Goal: Task Accomplishment & Management: Complete application form

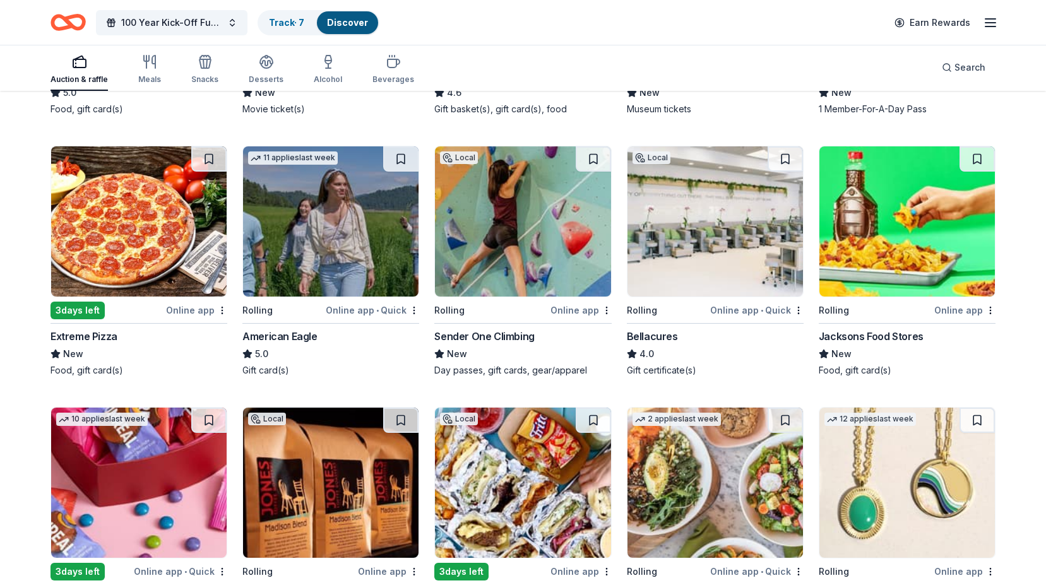
scroll to position [1502, 0]
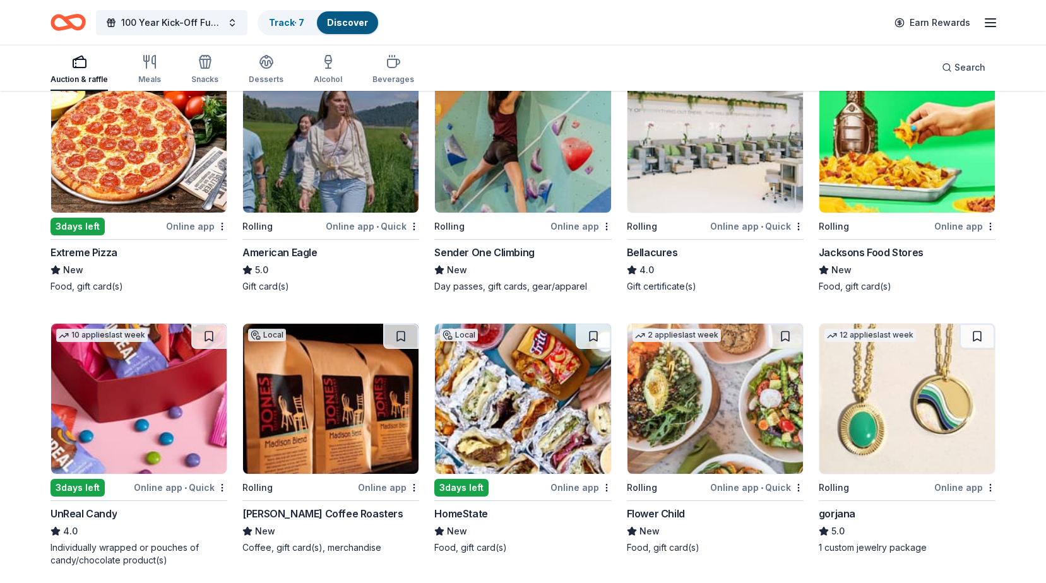
click at [311, 455] on img at bounding box center [330, 399] width 175 height 150
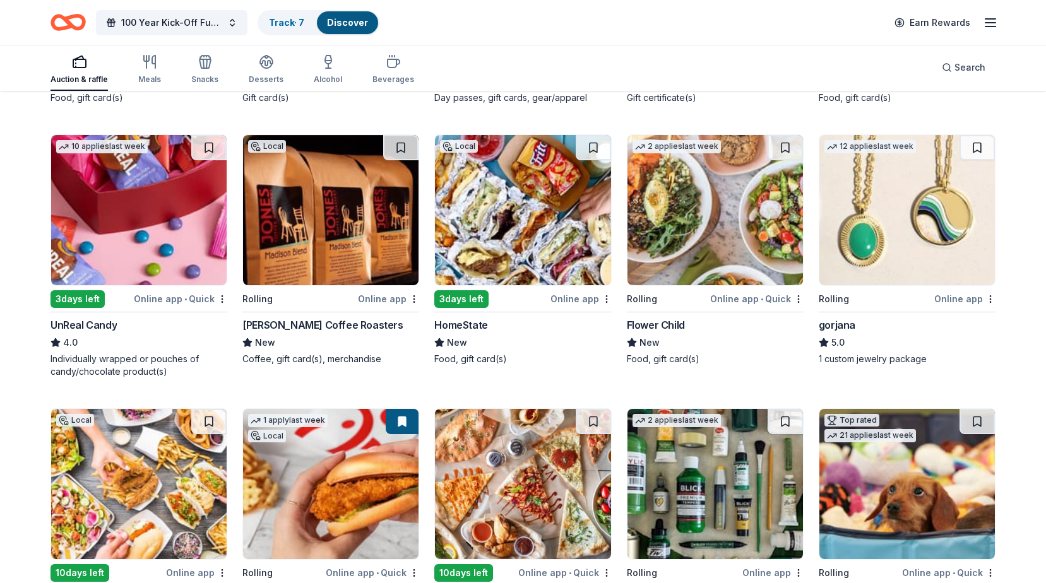
scroll to position [1692, 0]
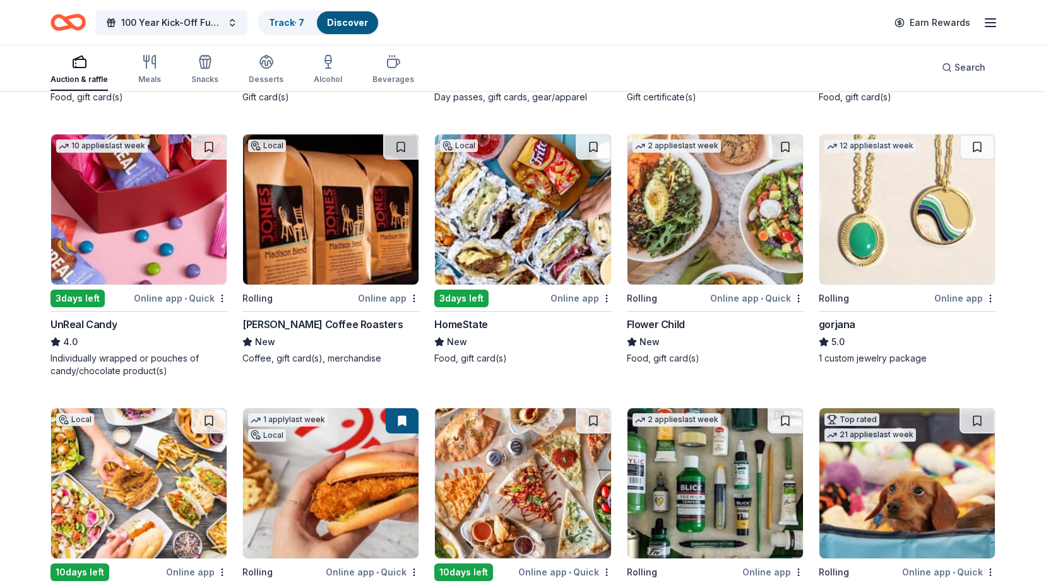
click at [732, 249] on img at bounding box center [714, 209] width 175 height 150
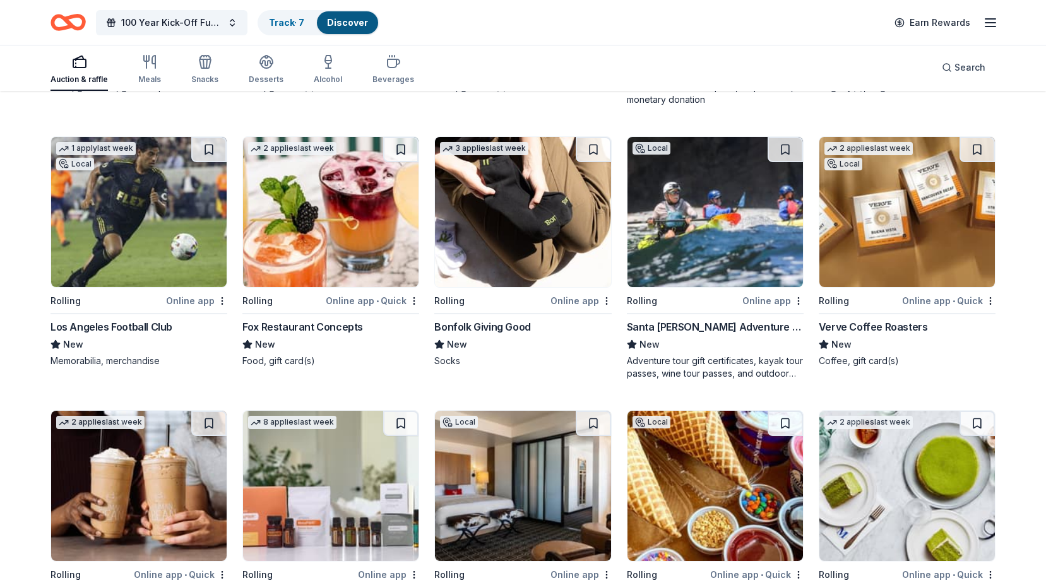
scroll to position [2239, 0]
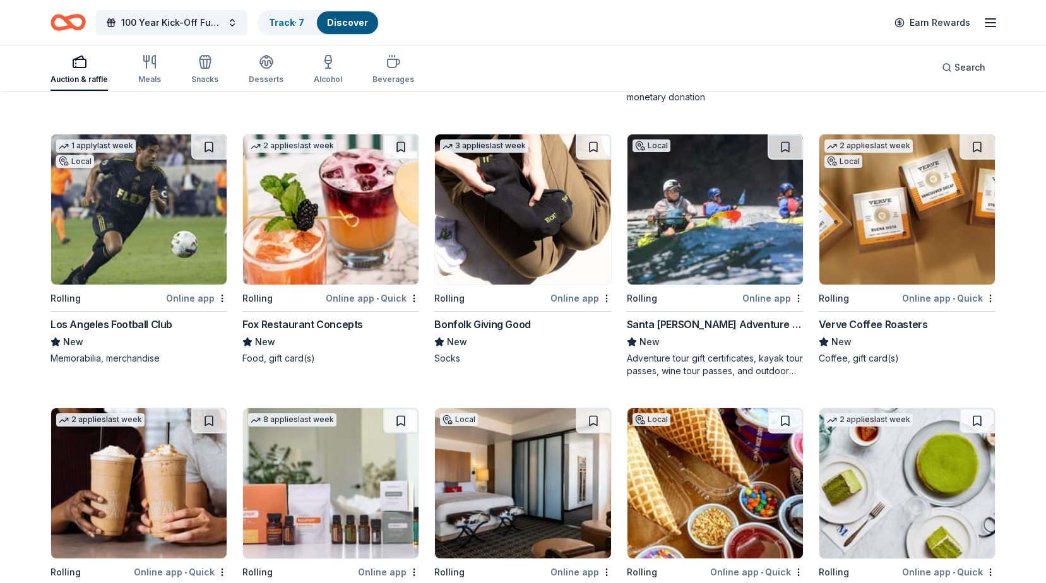
click at [871, 323] on div "Verve Coffee Roasters" at bounding box center [873, 324] width 109 height 15
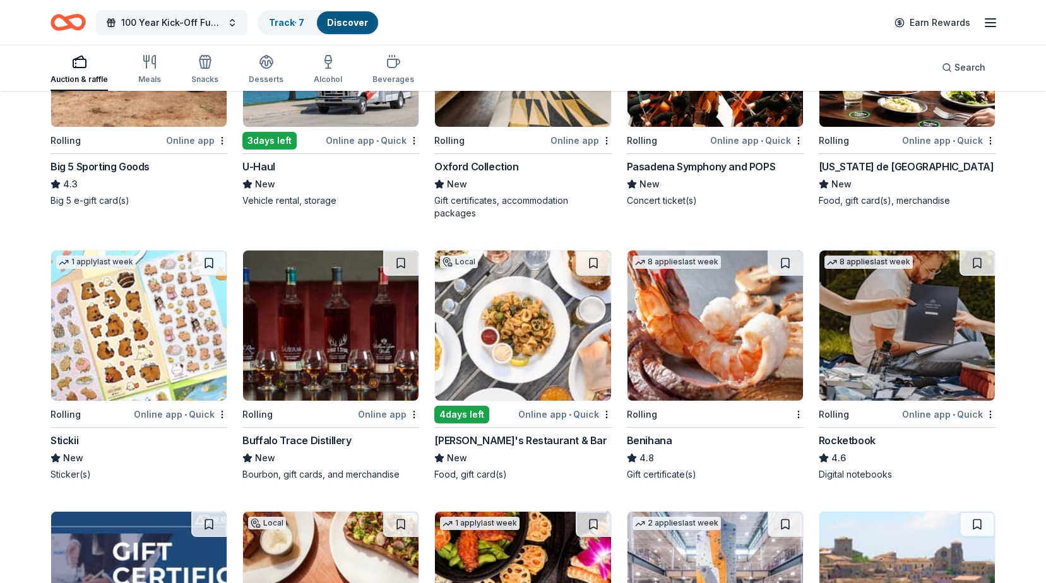
scroll to position [3605, 0]
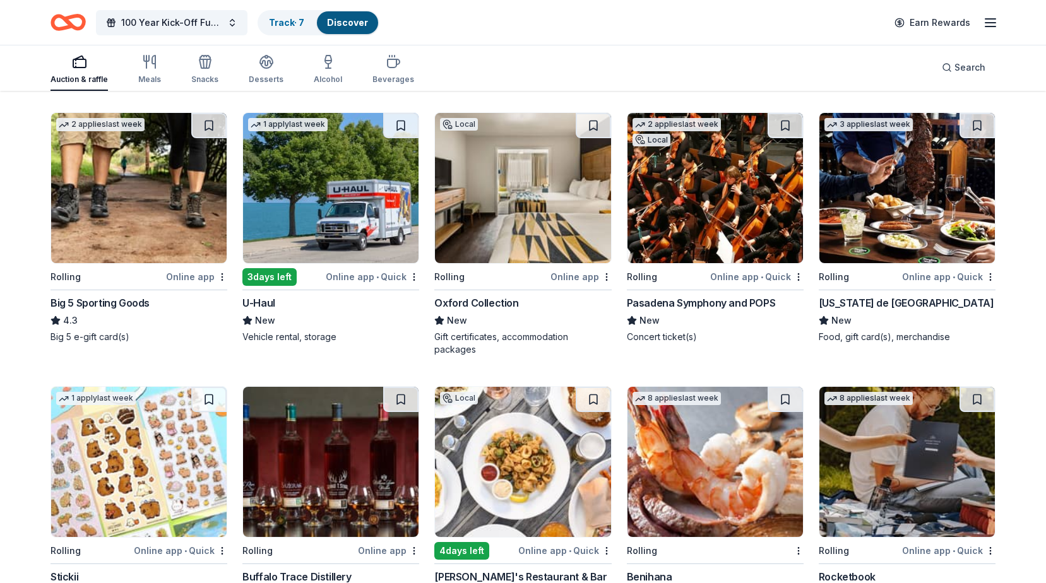
click at [709, 305] on div "Pasadena Symphony and POPS" at bounding box center [701, 302] width 149 height 15
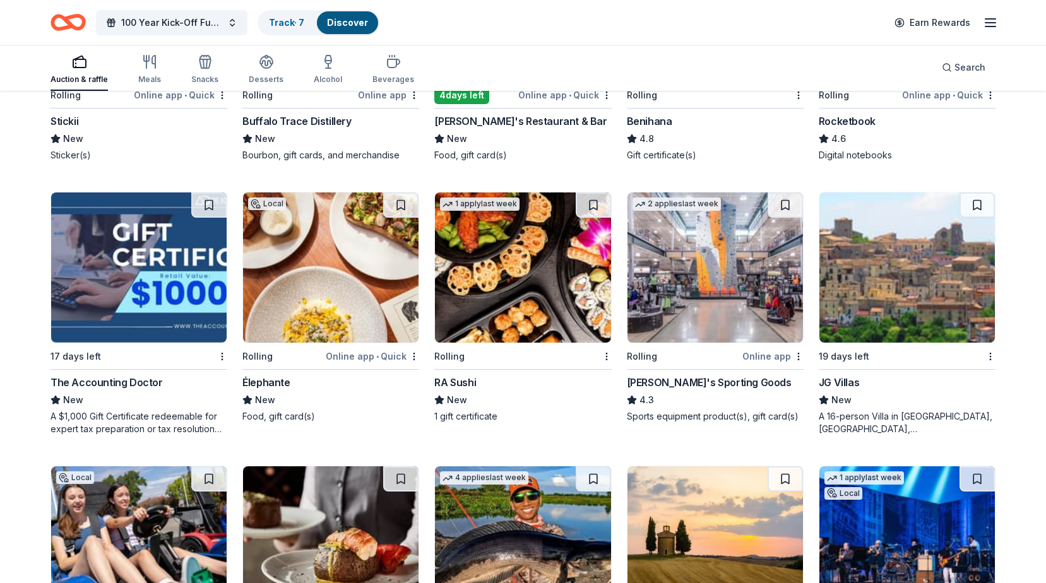
scroll to position [4204, 0]
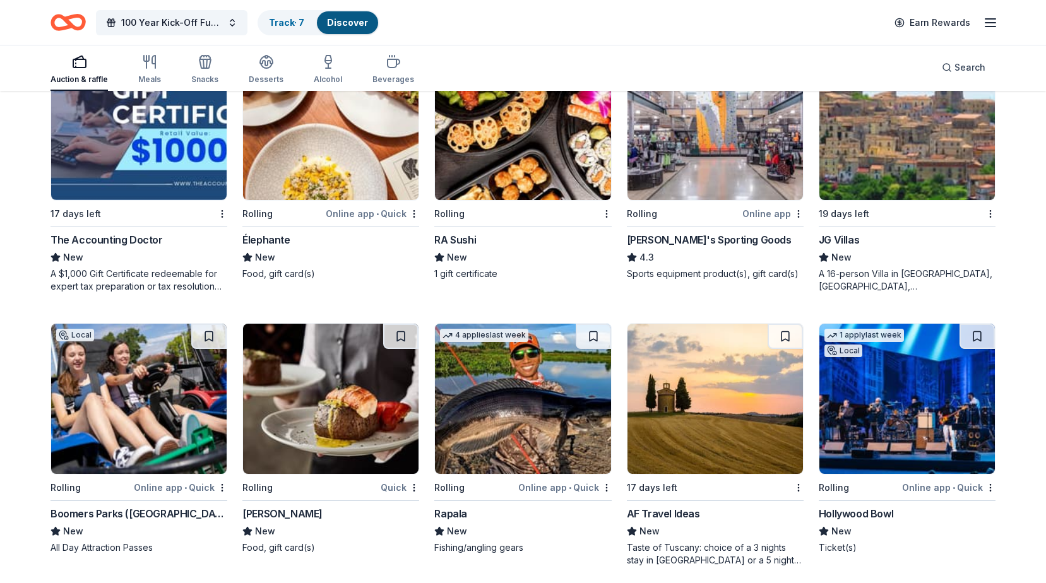
click at [880, 271] on div "A 16-person Villa in Altomonte, Calabria, Italy for 7days/6nights (Retail value…" at bounding box center [907, 280] width 177 height 25
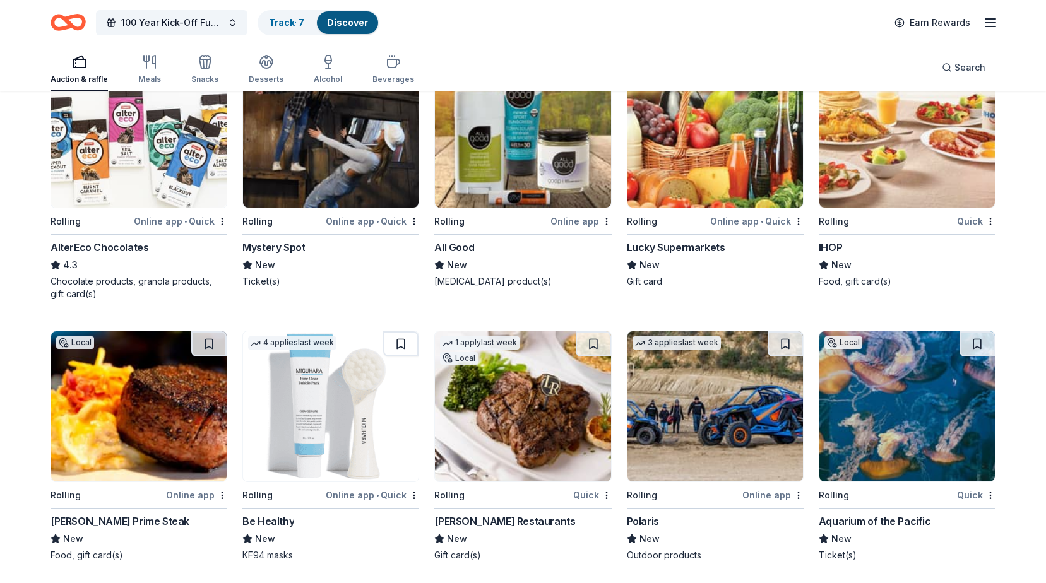
scroll to position [8031, 0]
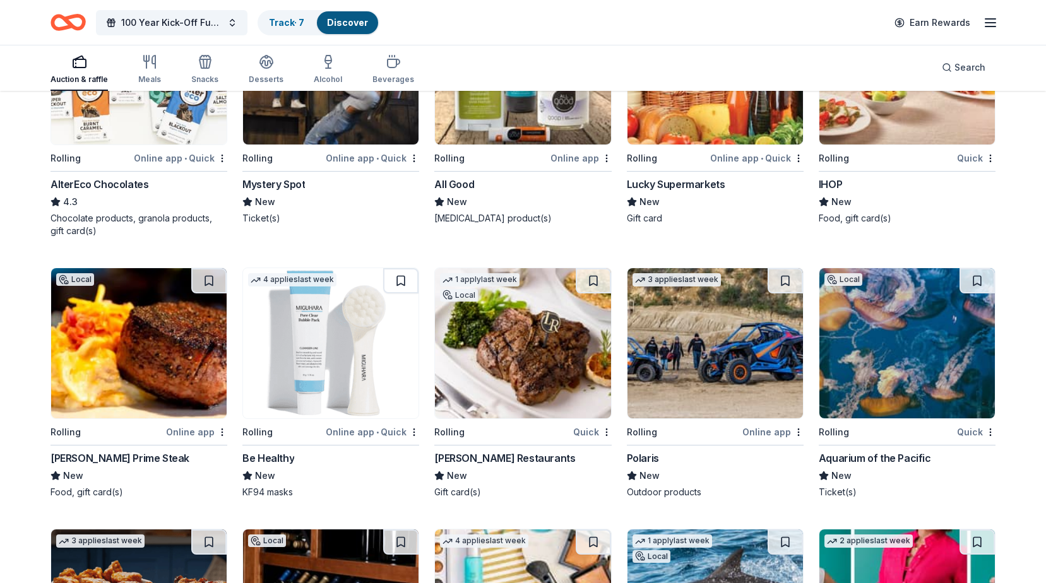
click at [872, 459] on div "Aquarium of the Pacific" at bounding box center [875, 458] width 112 height 15
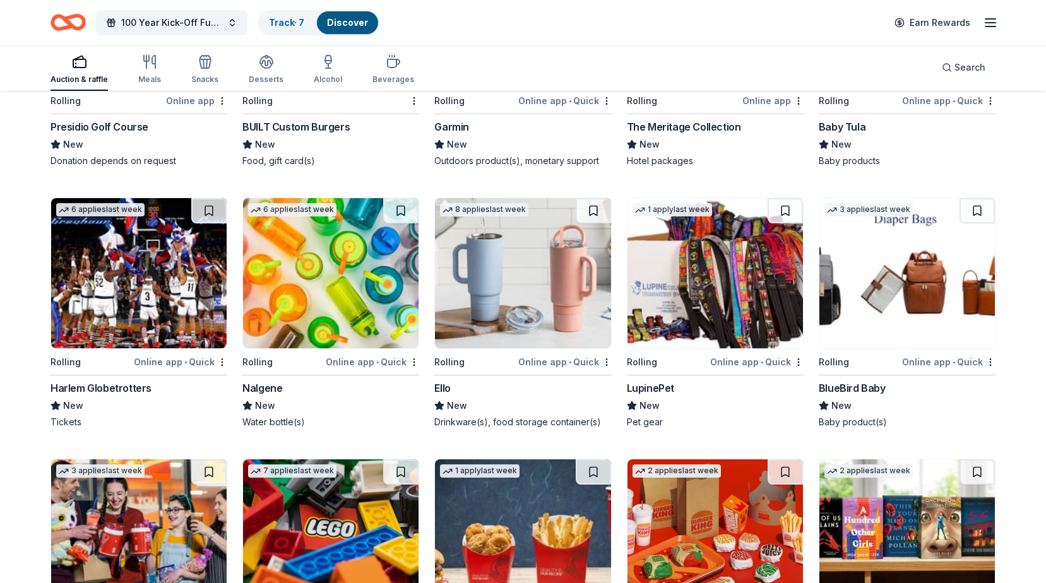
scroll to position [9897, 0]
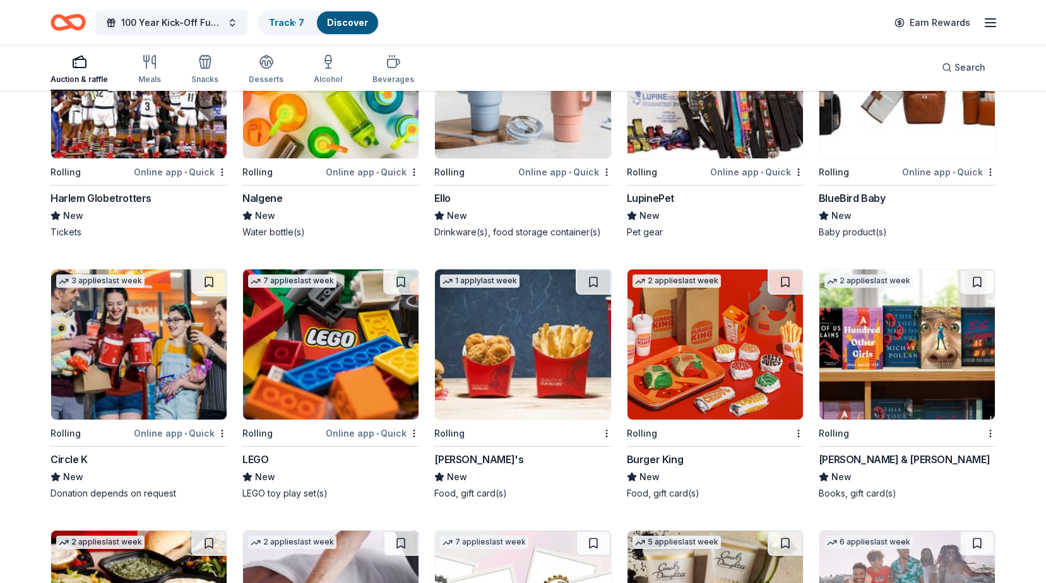
click at [879, 409] on img at bounding box center [906, 345] width 175 height 150
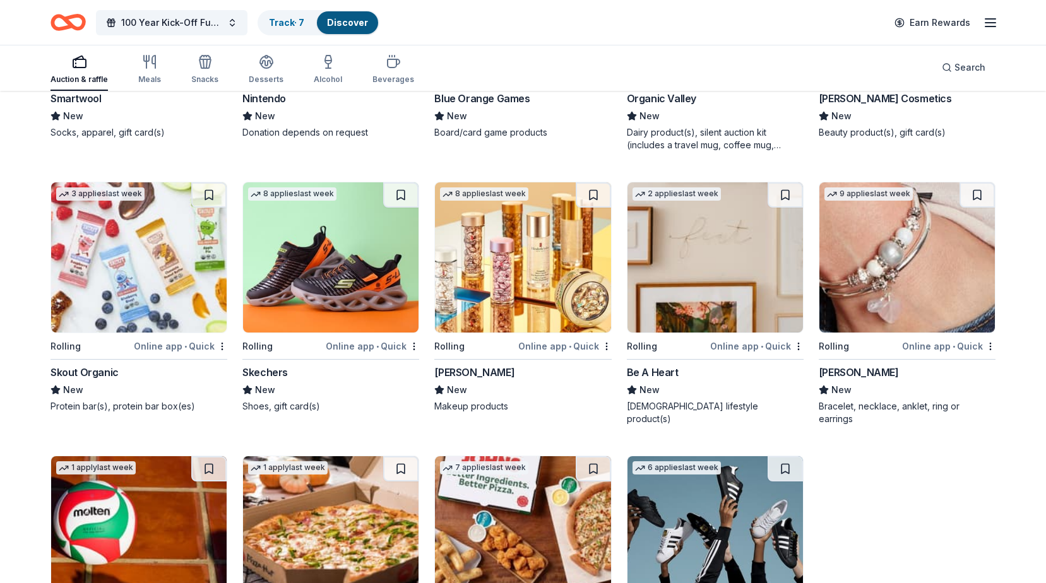
scroll to position [10897, 0]
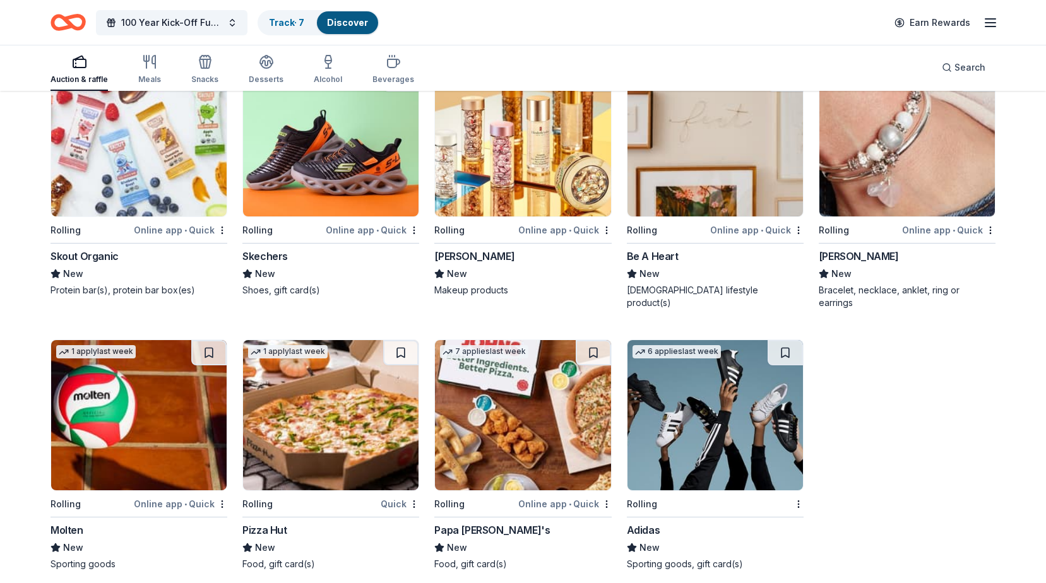
click at [687, 427] on img at bounding box center [714, 415] width 175 height 150
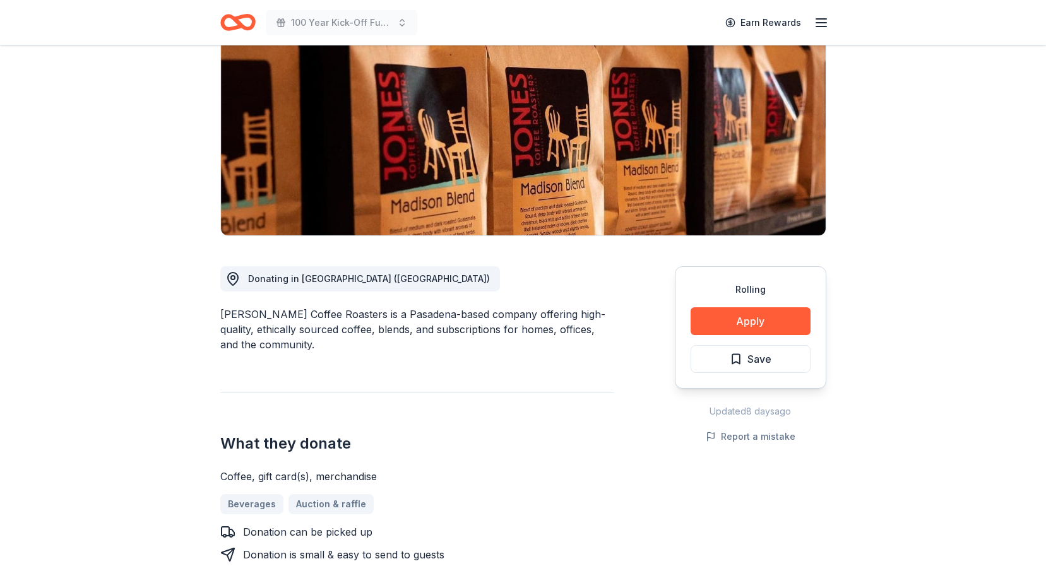
scroll to position [126, 0]
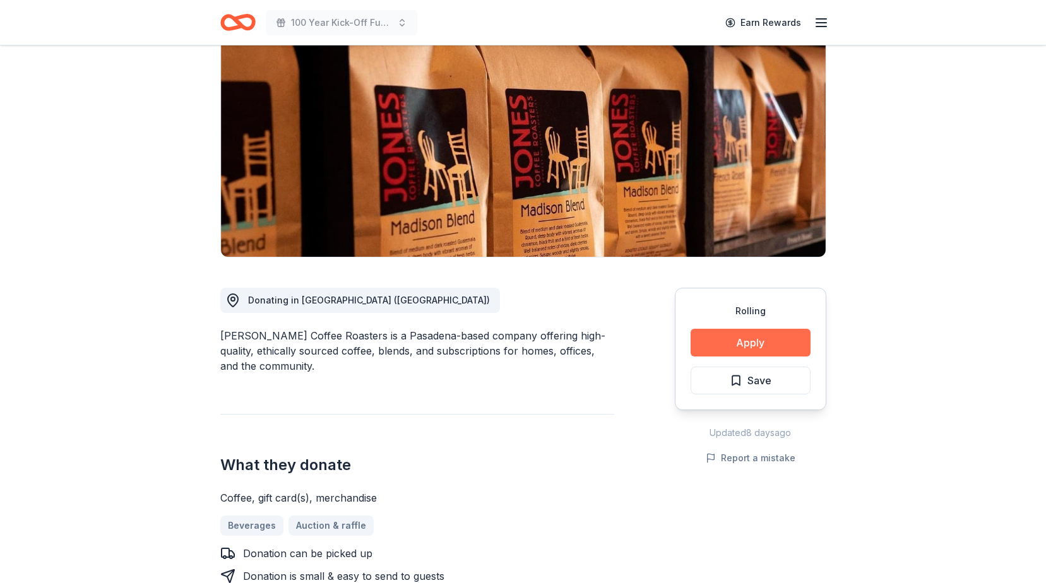
click at [728, 338] on button "Apply" at bounding box center [751, 343] width 120 height 28
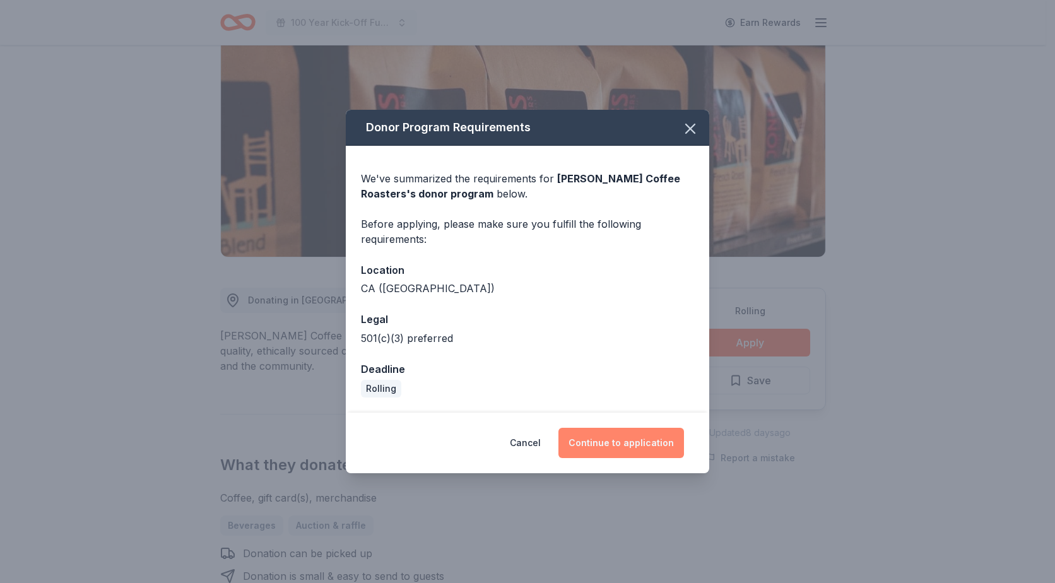
click at [609, 444] on button "Continue to application" at bounding box center [622, 443] width 126 height 30
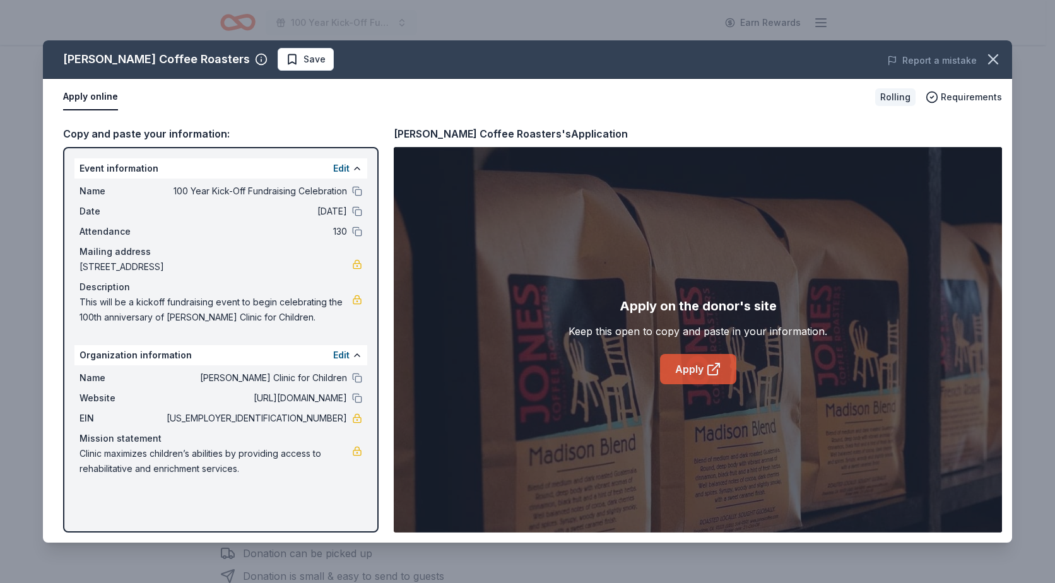
click at [717, 380] on link "Apply" at bounding box center [698, 369] width 76 height 30
click at [991, 62] on icon "button" at bounding box center [993, 59] width 9 height 9
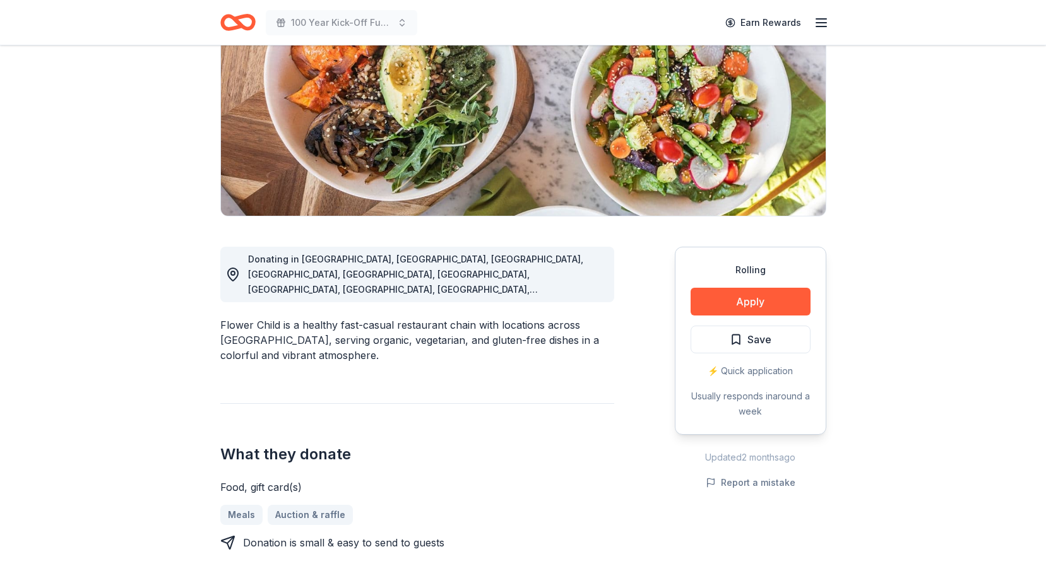
scroll to position [189, 0]
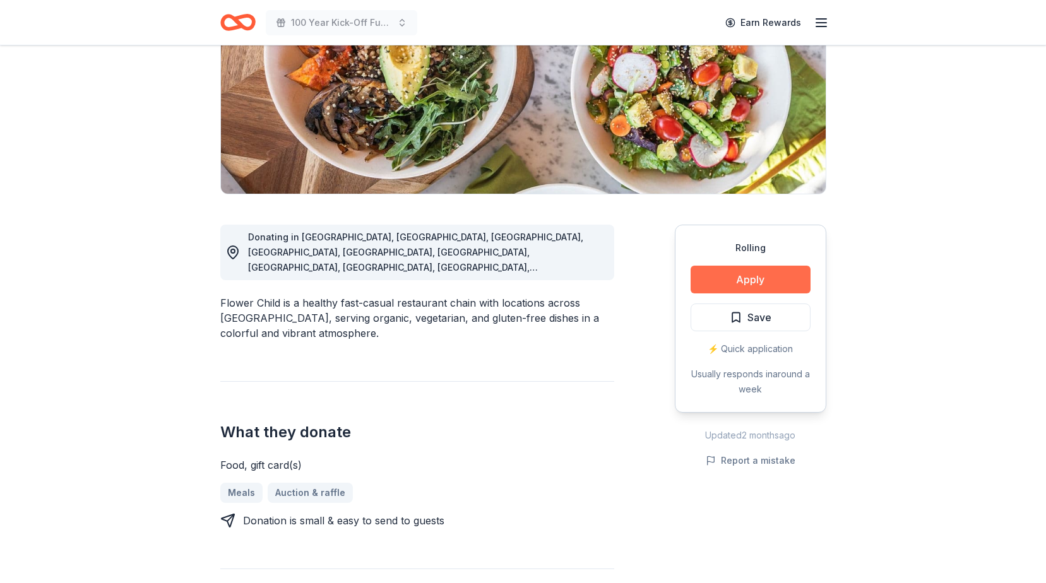
click at [750, 282] on button "Apply" at bounding box center [751, 280] width 120 height 28
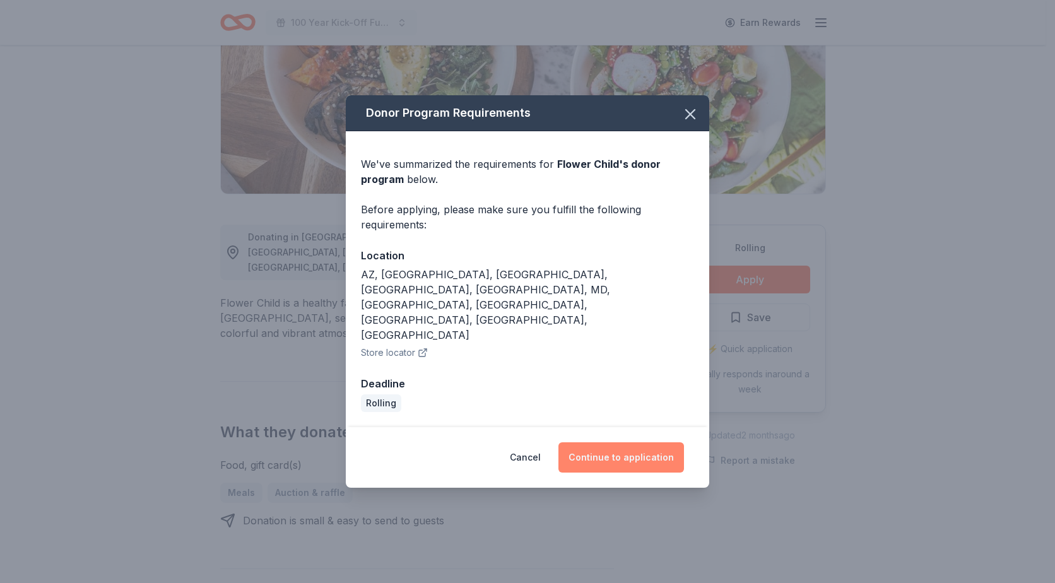
click at [636, 442] on button "Continue to application" at bounding box center [622, 457] width 126 height 30
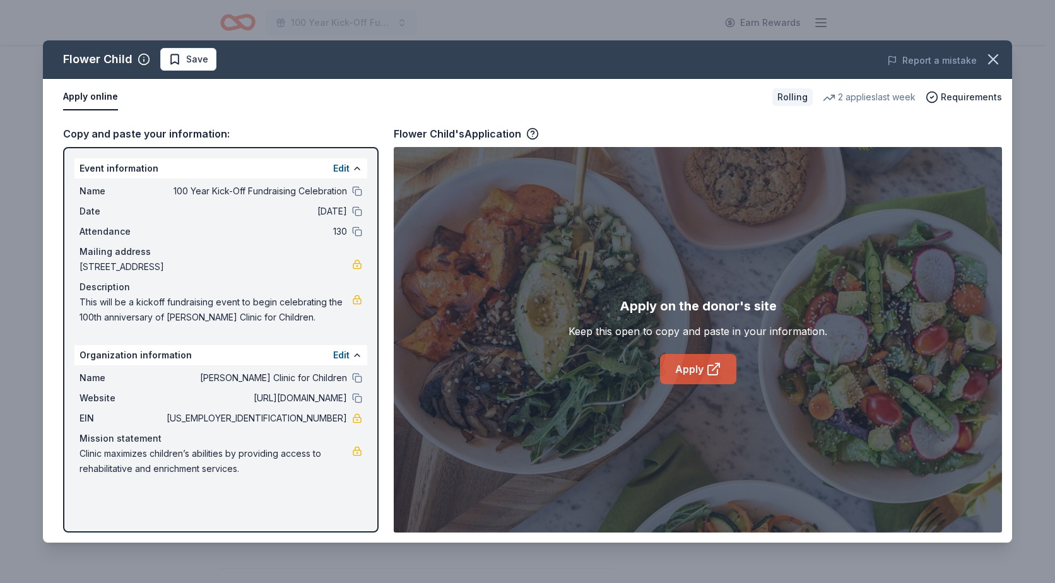
click at [675, 368] on link "Apply" at bounding box center [698, 369] width 76 height 30
click at [1000, 60] on icon "button" at bounding box center [994, 59] width 18 height 18
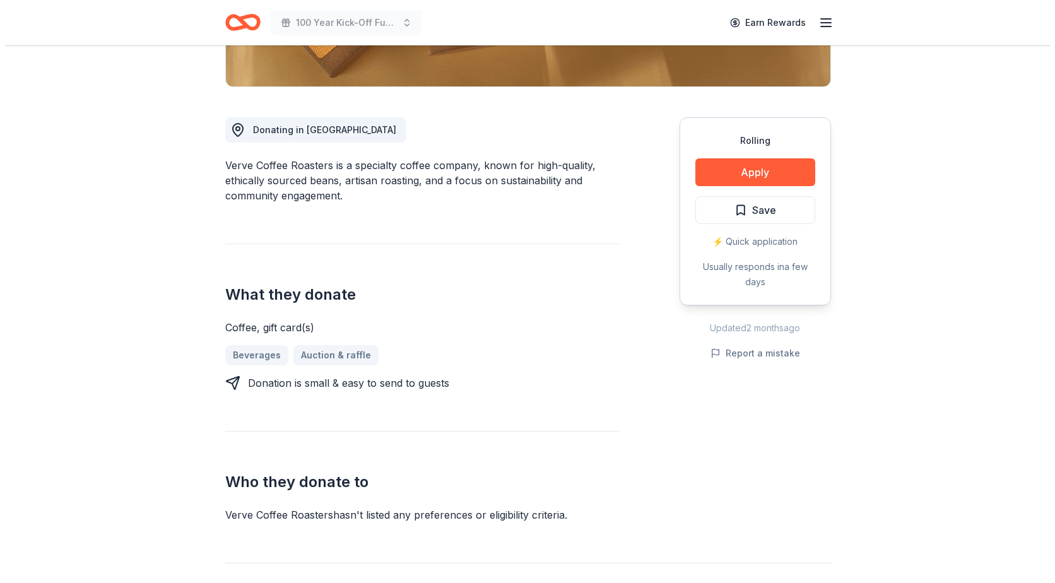
scroll to position [316, 0]
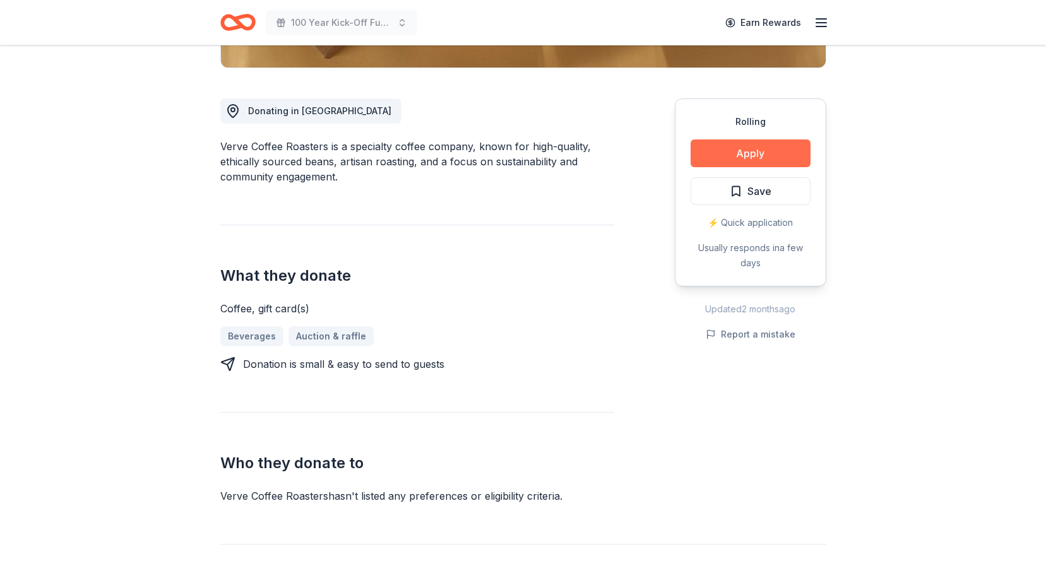
click at [778, 157] on button "Apply" at bounding box center [751, 153] width 120 height 28
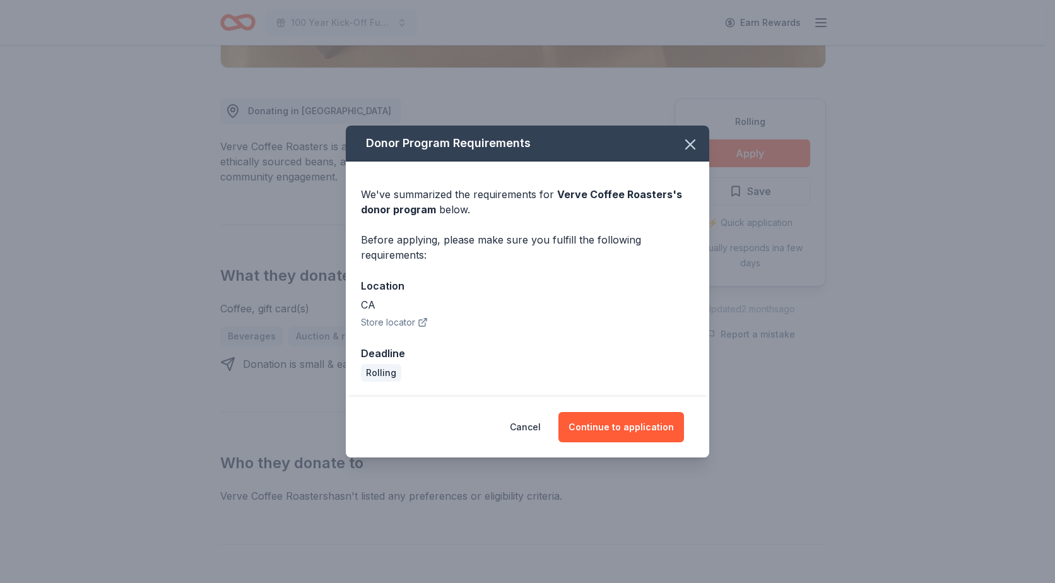
click at [401, 323] on button "Store locator" at bounding box center [394, 322] width 67 height 15
click at [634, 431] on button "Continue to application" at bounding box center [622, 427] width 126 height 30
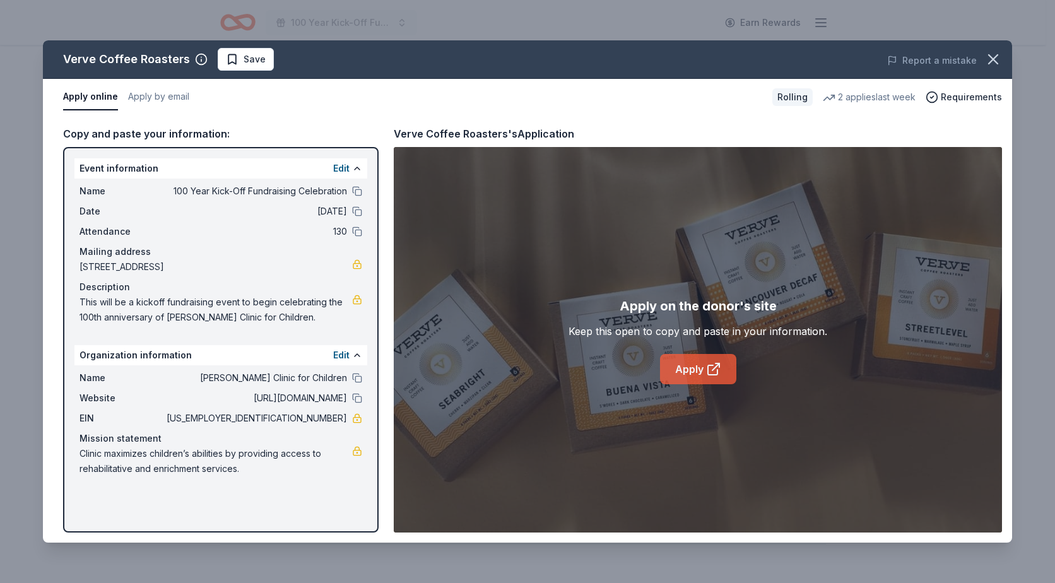
click at [686, 367] on link "Apply" at bounding box center [698, 369] width 76 height 30
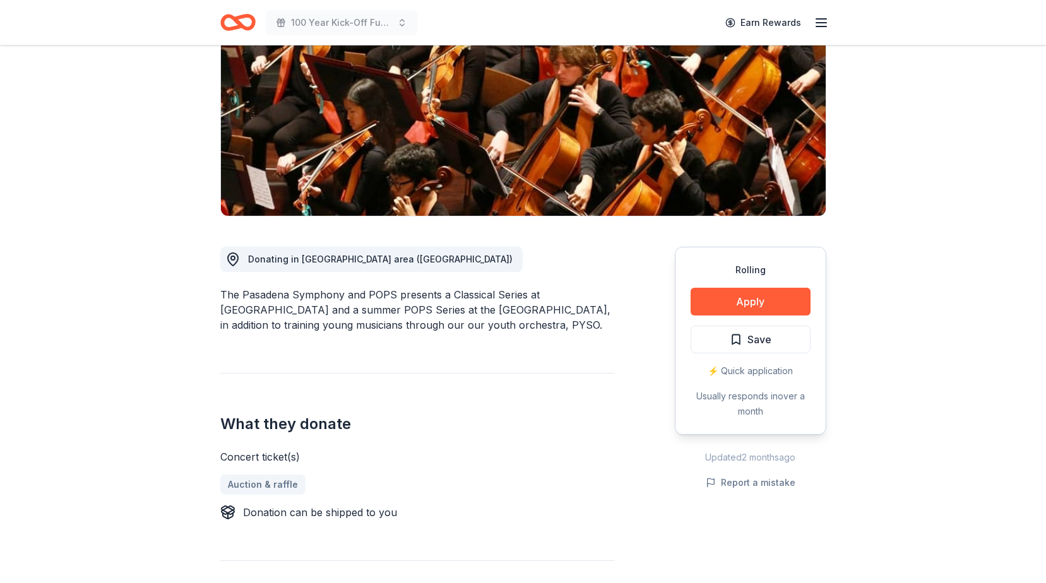
scroll to position [189, 0]
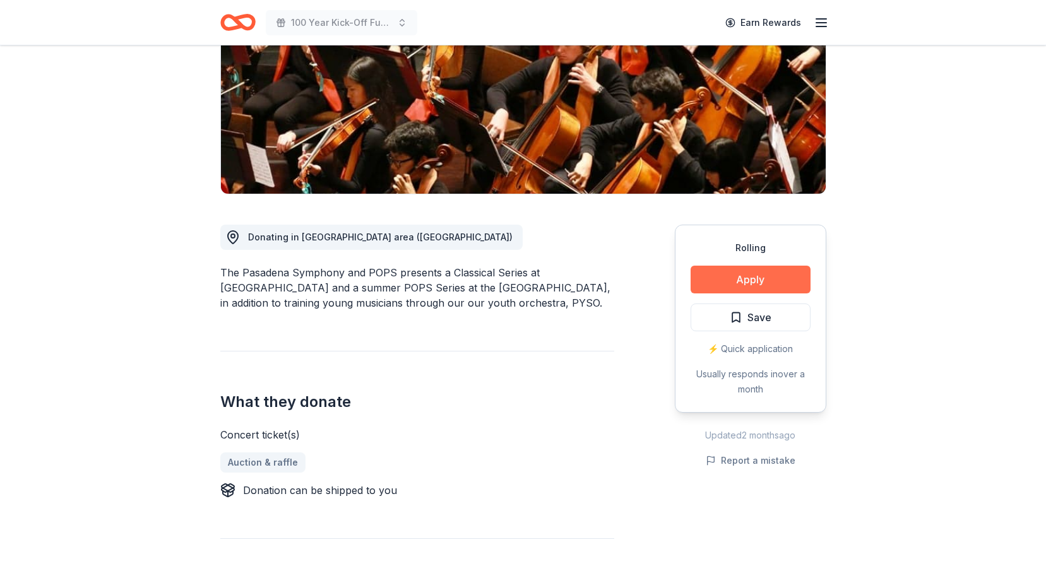
click at [777, 282] on button "Apply" at bounding box center [751, 280] width 120 height 28
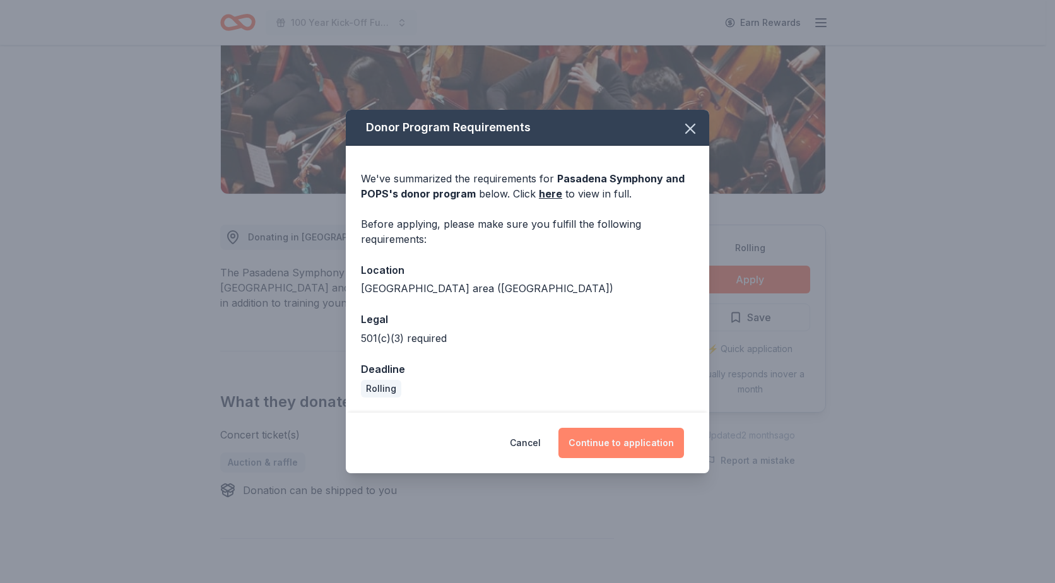
click at [632, 439] on button "Continue to application" at bounding box center [622, 443] width 126 height 30
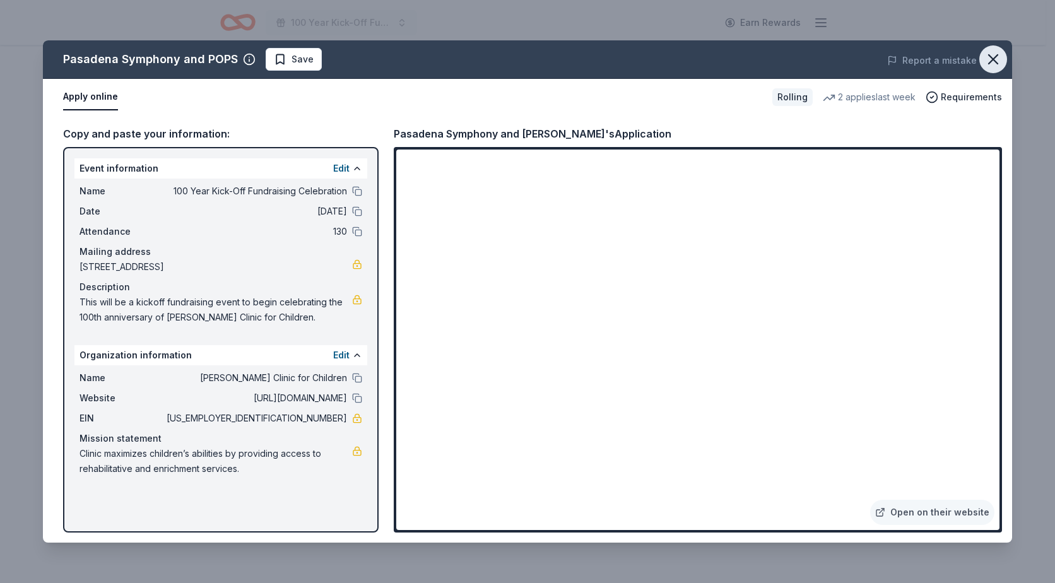
click at [996, 59] on icon "button" at bounding box center [994, 59] width 18 height 18
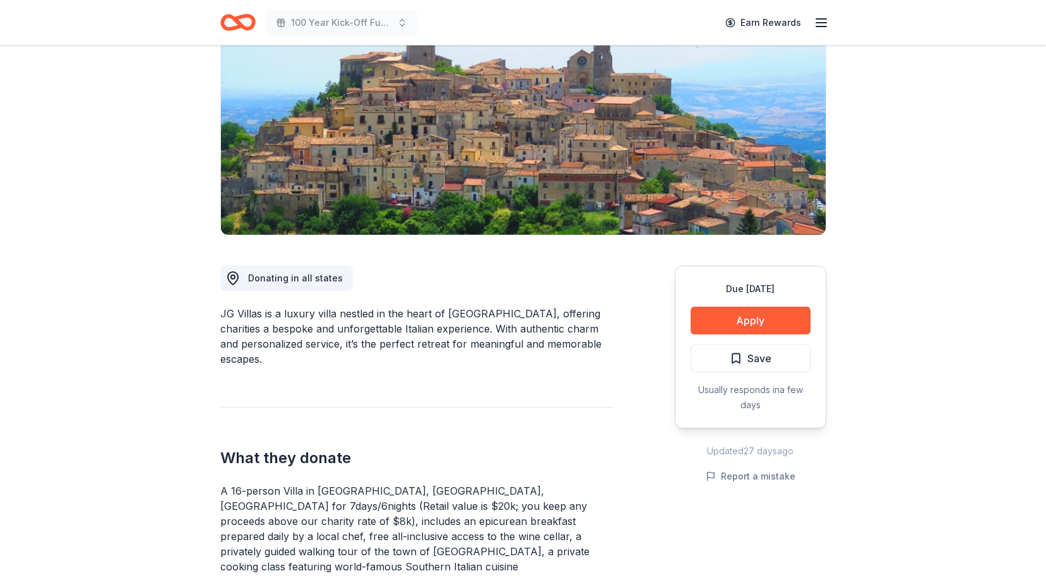
scroll to position [126, 0]
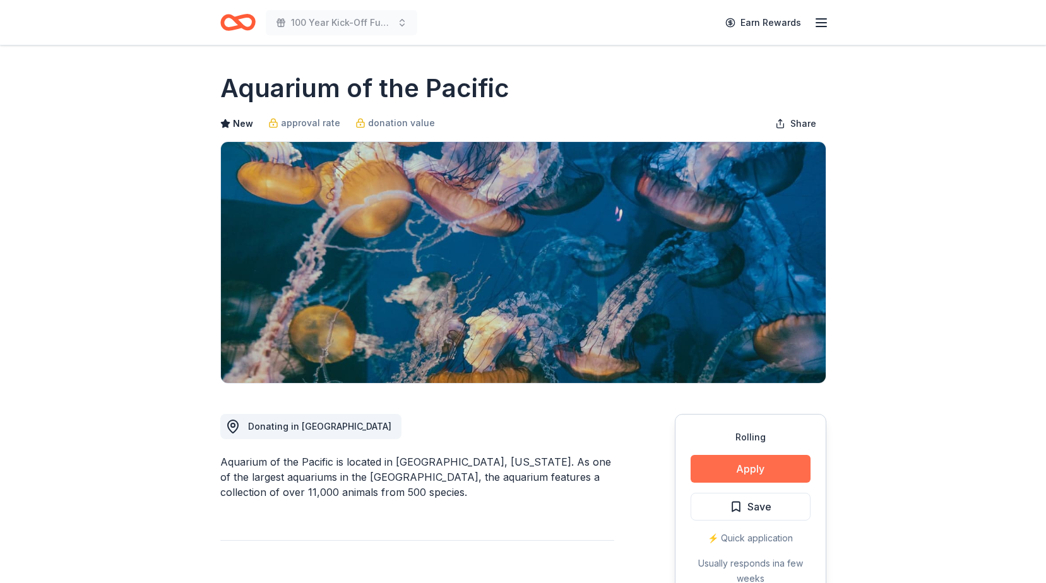
click at [732, 467] on button "Apply" at bounding box center [751, 469] width 120 height 28
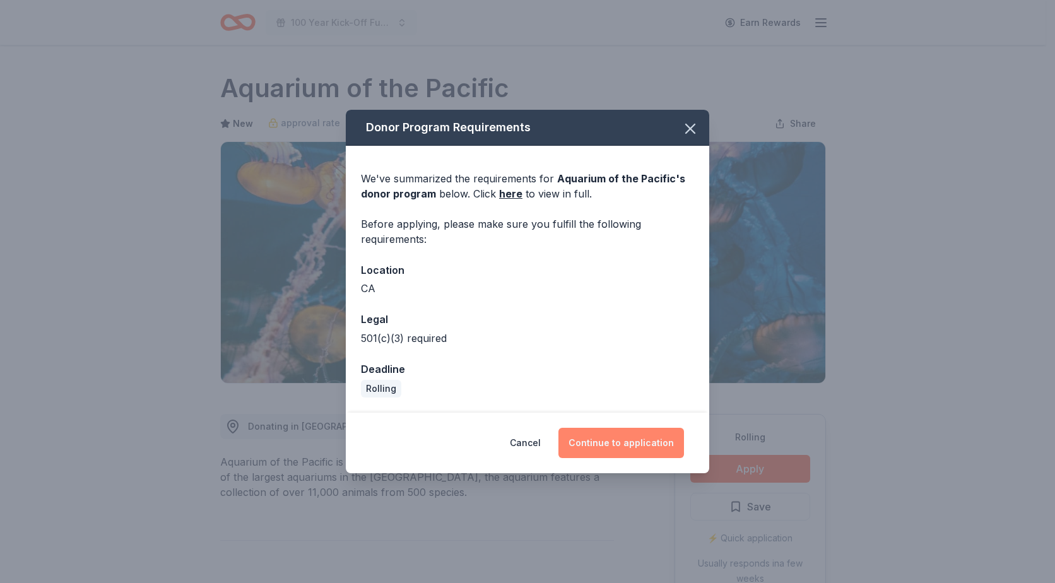
click at [621, 443] on button "Continue to application" at bounding box center [622, 443] width 126 height 30
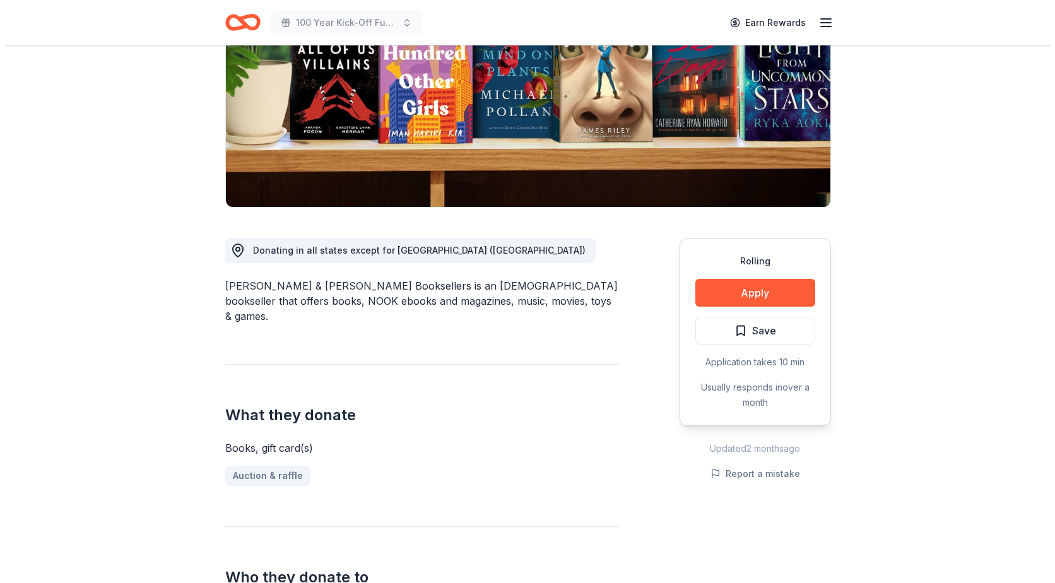
scroll to position [189, 0]
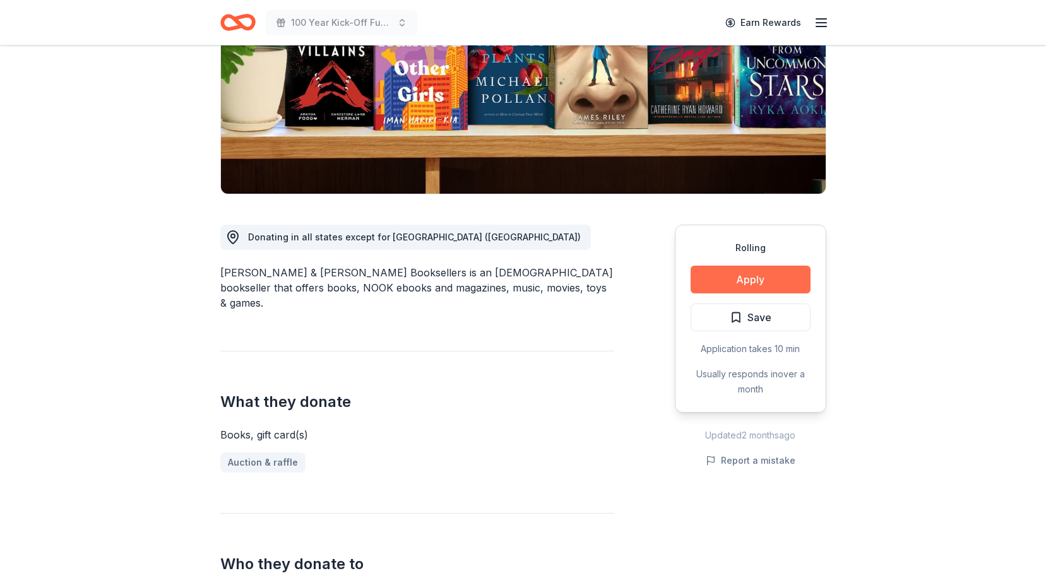
click at [761, 282] on button "Apply" at bounding box center [751, 280] width 120 height 28
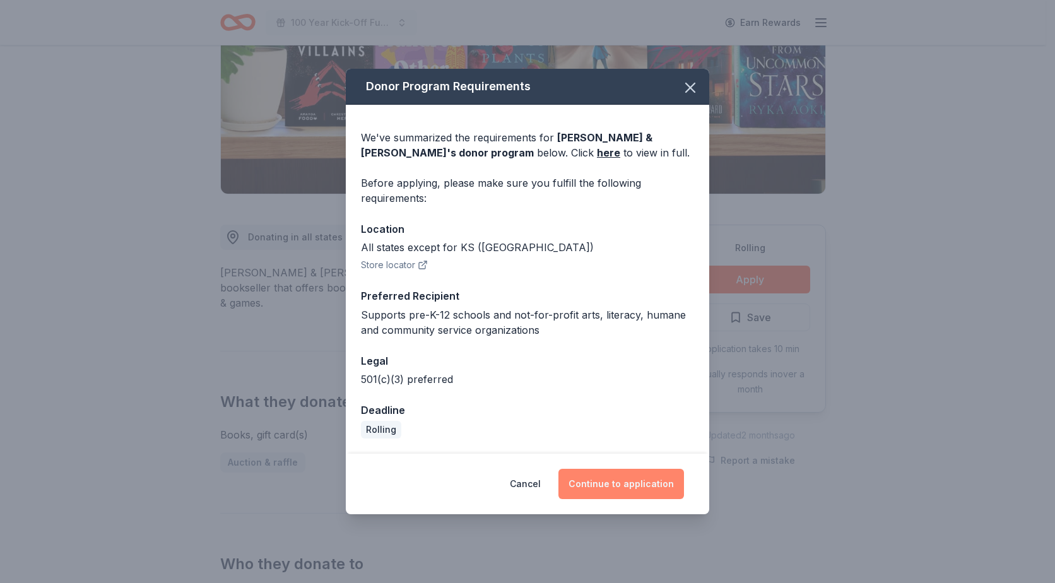
click at [622, 487] on button "Continue to application" at bounding box center [622, 484] width 126 height 30
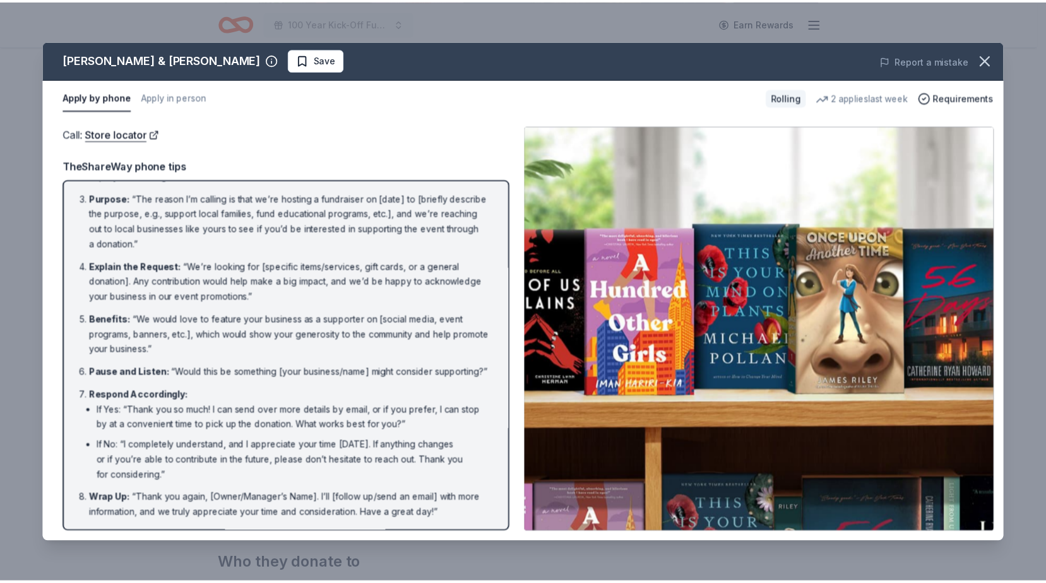
scroll to position [91, 0]
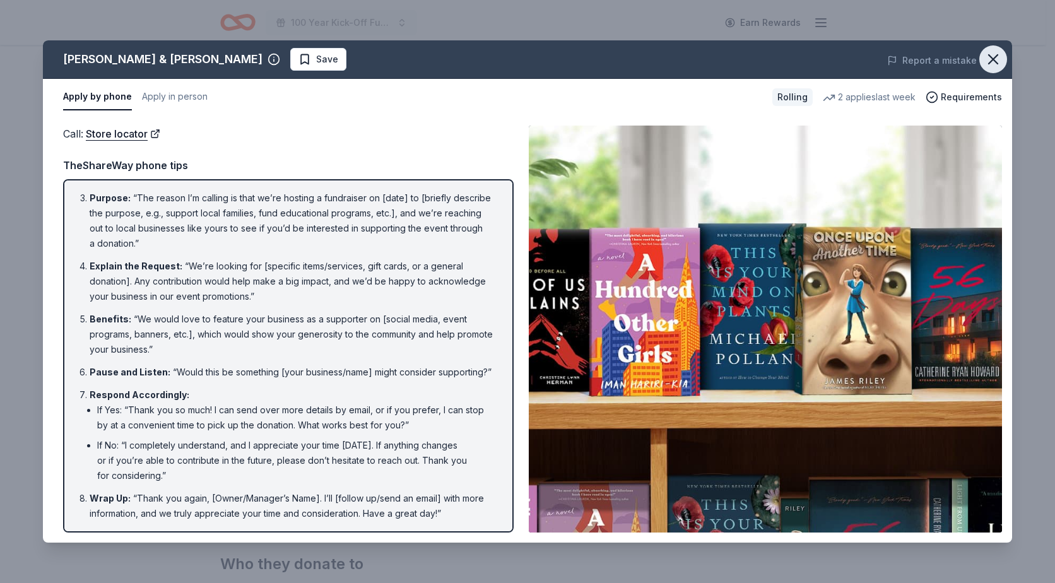
click at [988, 60] on icon "button" at bounding box center [994, 59] width 18 height 18
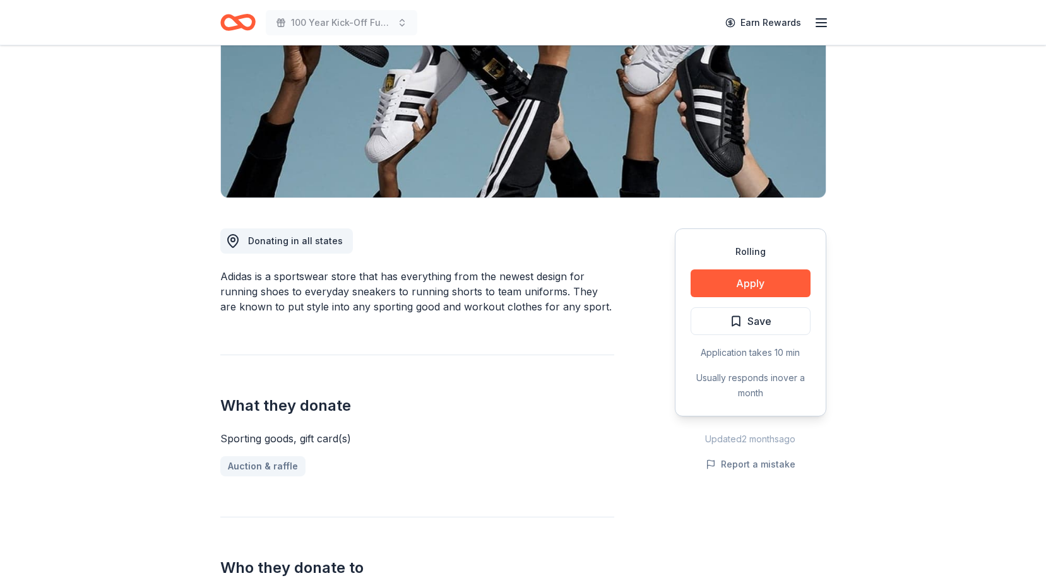
scroll to position [189, 0]
